Goal: Information Seeking & Learning: Learn about a topic

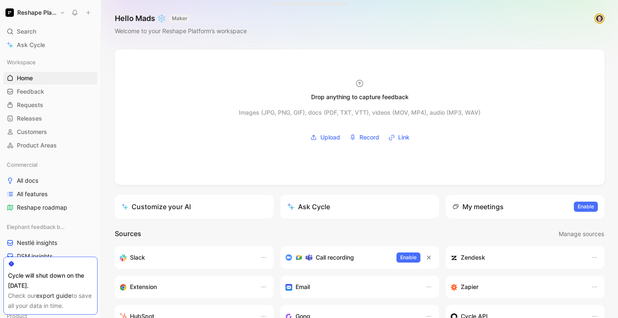
click at [31, 13] on h1 "Reshape Platform" at bounding box center [36, 13] width 39 height 8
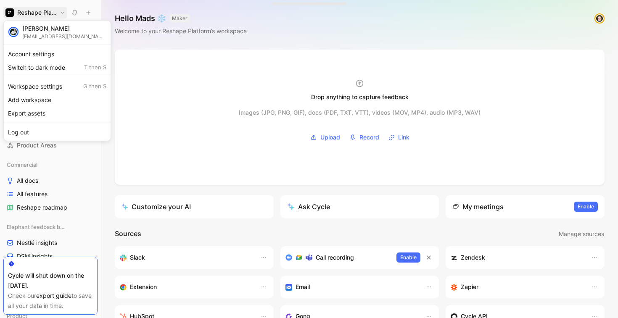
click at [31, 13] on div at bounding box center [309, 159] width 618 height 318
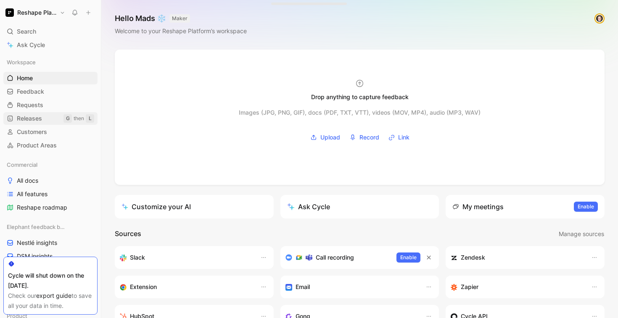
click at [29, 118] on span "Releases" at bounding box center [29, 118] width 25 height 8
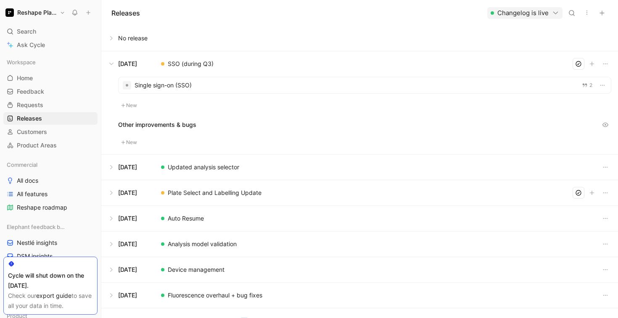
click at [585, 16] on button "button" at bounding box center [587, 13] width 12 height 12
click at [562, 41] on span "Export in CSV" at bounding box center [555, 42] width 38 height 7
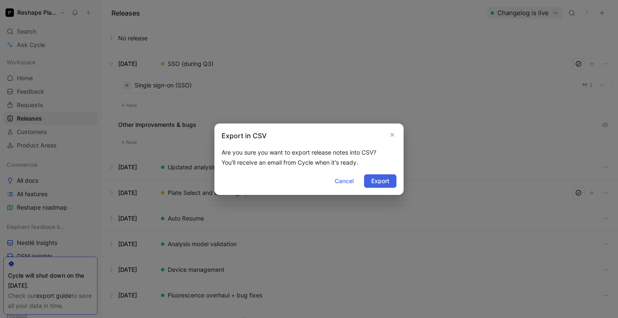
click at [382, 179] on span "Export" at bounding box center [380, 181] width 18 height 10
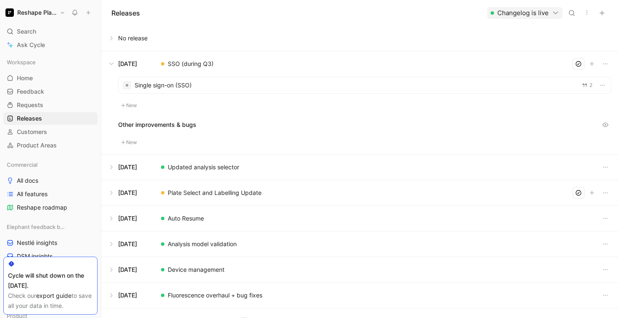
click at [183, 63] on button at bounding box center [360, 63] width 516 height 25
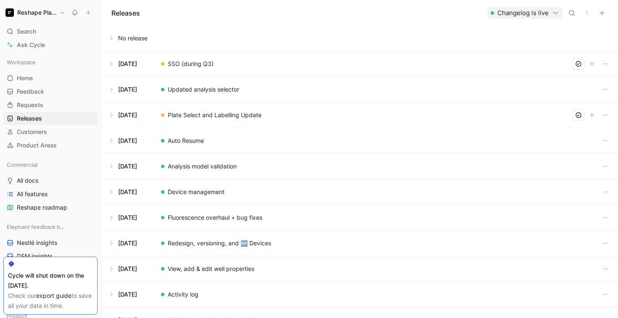
click at [183, 63] on button at bounding box center [360, 63] width 516 height 25
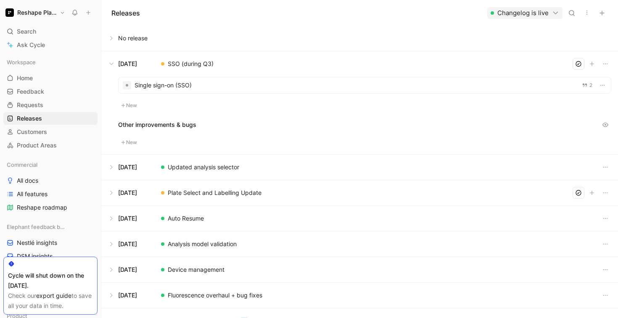
click at [215, 168] on button at bounding box center [360, 167] width 516 height 25
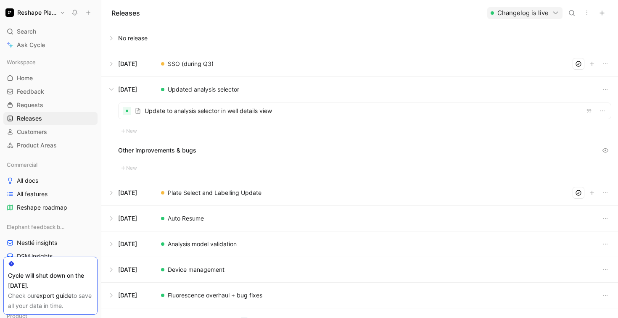
click at [201, 114] on div at bounding box center [365, 111] width 493 height 16
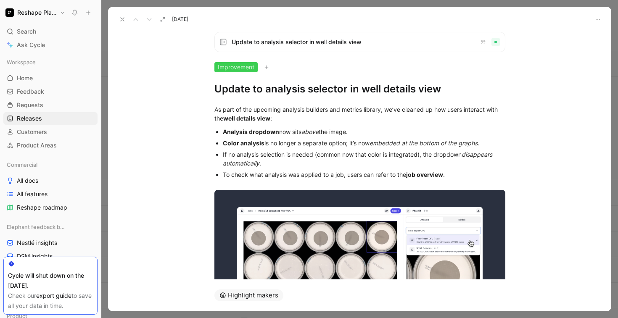
click at [229, 65] on div "Improvement" at bounding box center [236, 67] width 43 height 10
click at [125, 20] on icon at bounding box center [122, 19] width 7 height 7
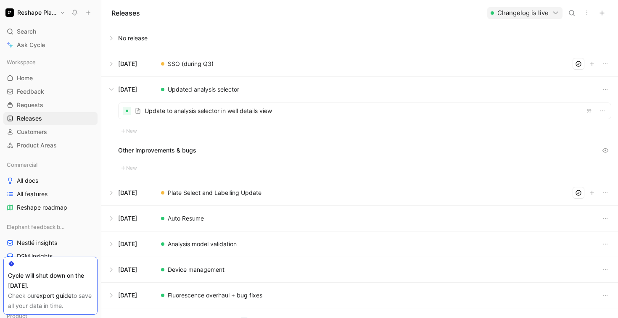
click at [191, 109] on div at bounding box center [365, 111] width 493 height 16
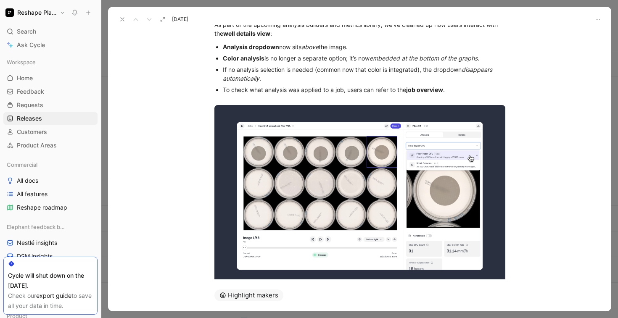
scroll to position [124, 0]
